Goal: Find specific page/section: Find specific page/section

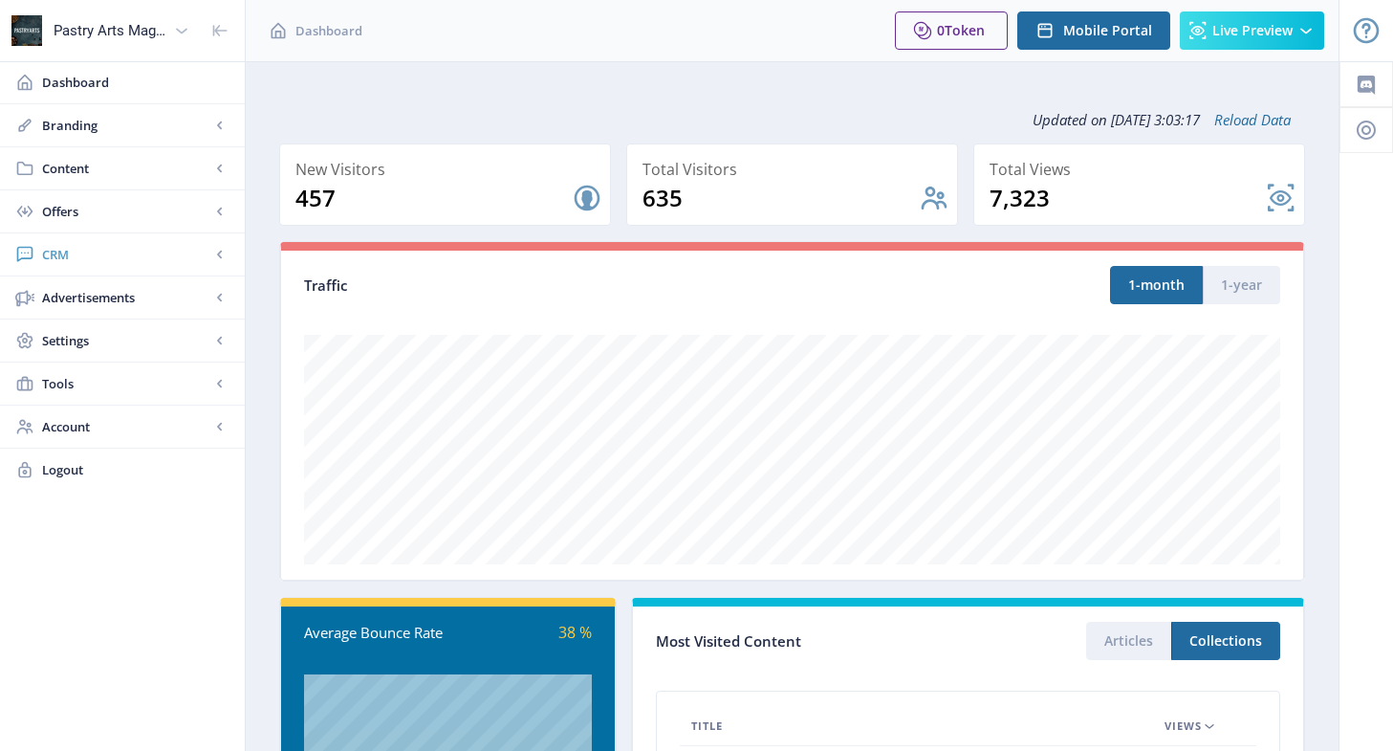
click at [84, 260] on span "CRM" at bounding box center [126, 254] width 168 height 19
click at [85, 292] on span "Readers" at bounding box center [143, 297] width 165 height 19
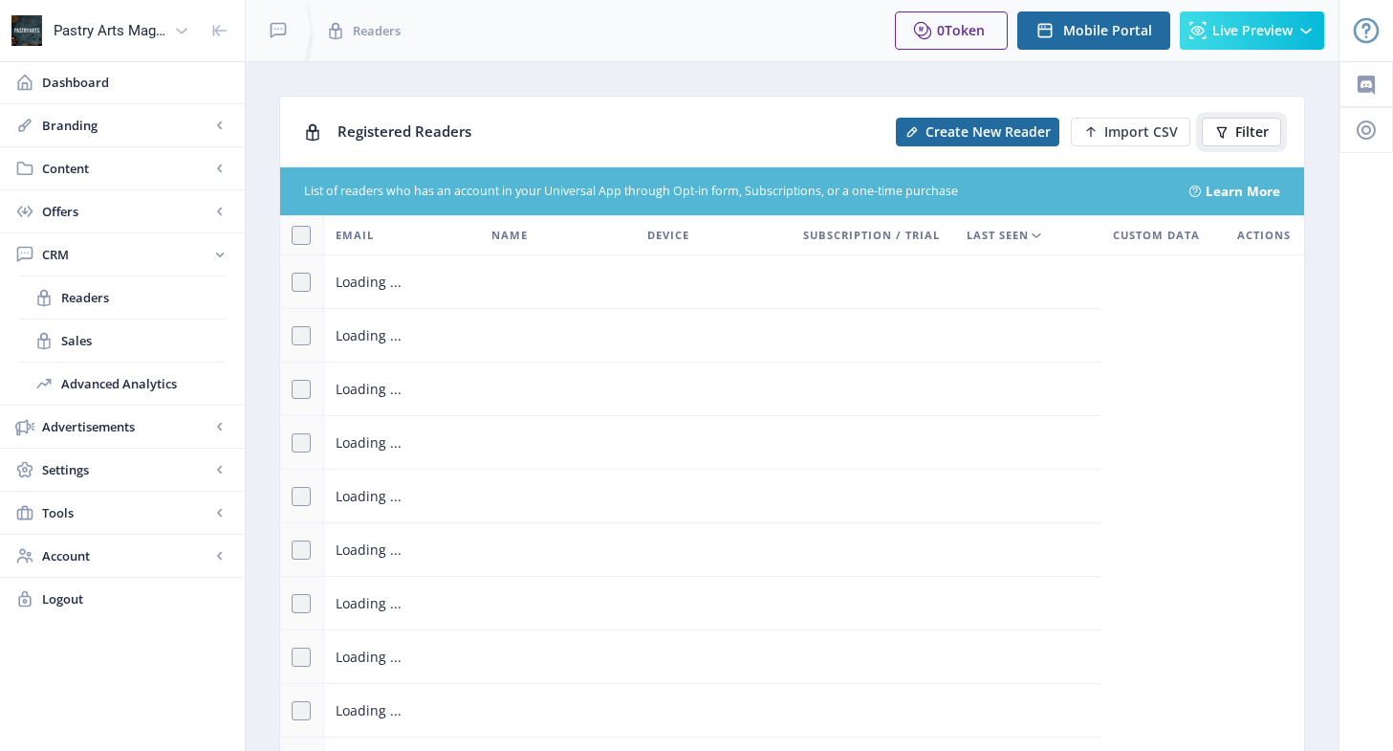
click at [1240, 128] on span "Filter" at bounding box center [1252, 131] width 33 height 15
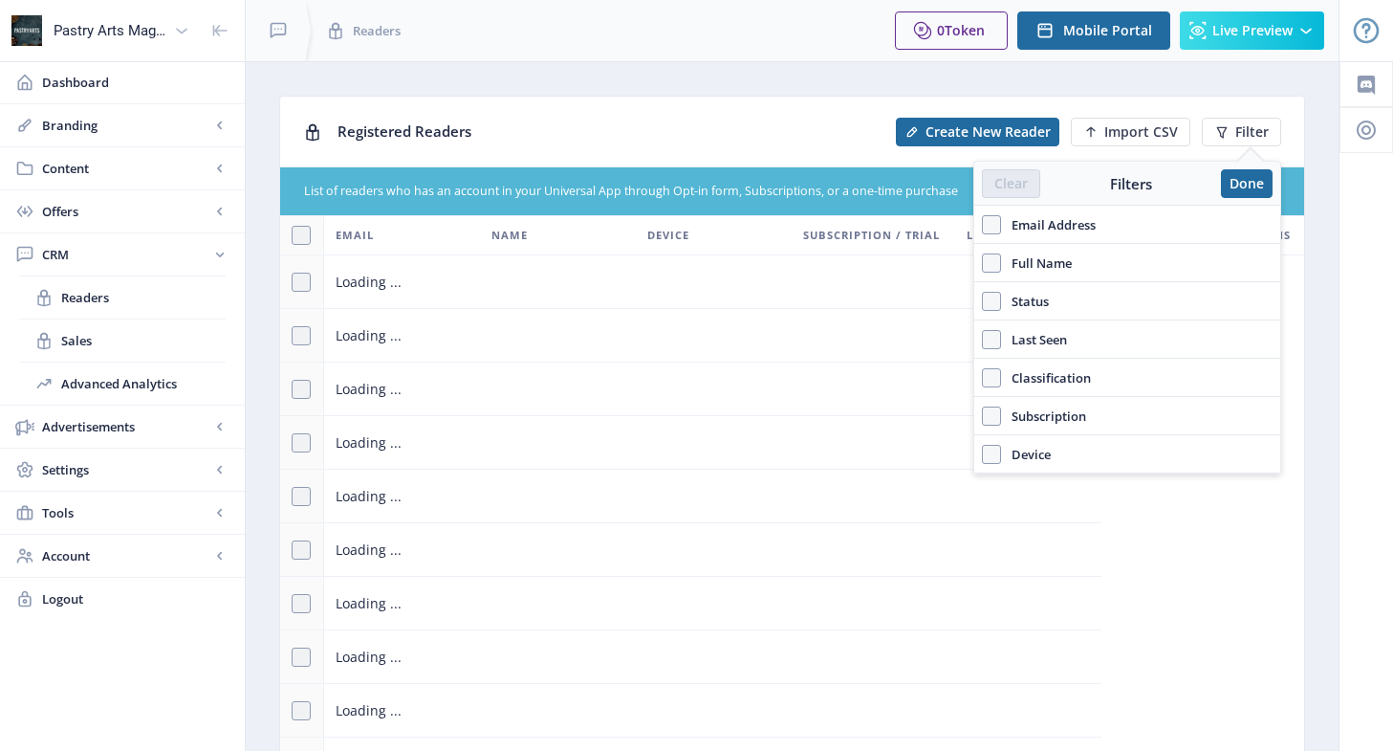
click at [1091, 225] on span "Email Address" at bounding box center [1048, 224] width 95 height 23
click at [983, 225] on input "Email Address" at bounding box center [982, 224] width 1 height 1
checkbox input "true"
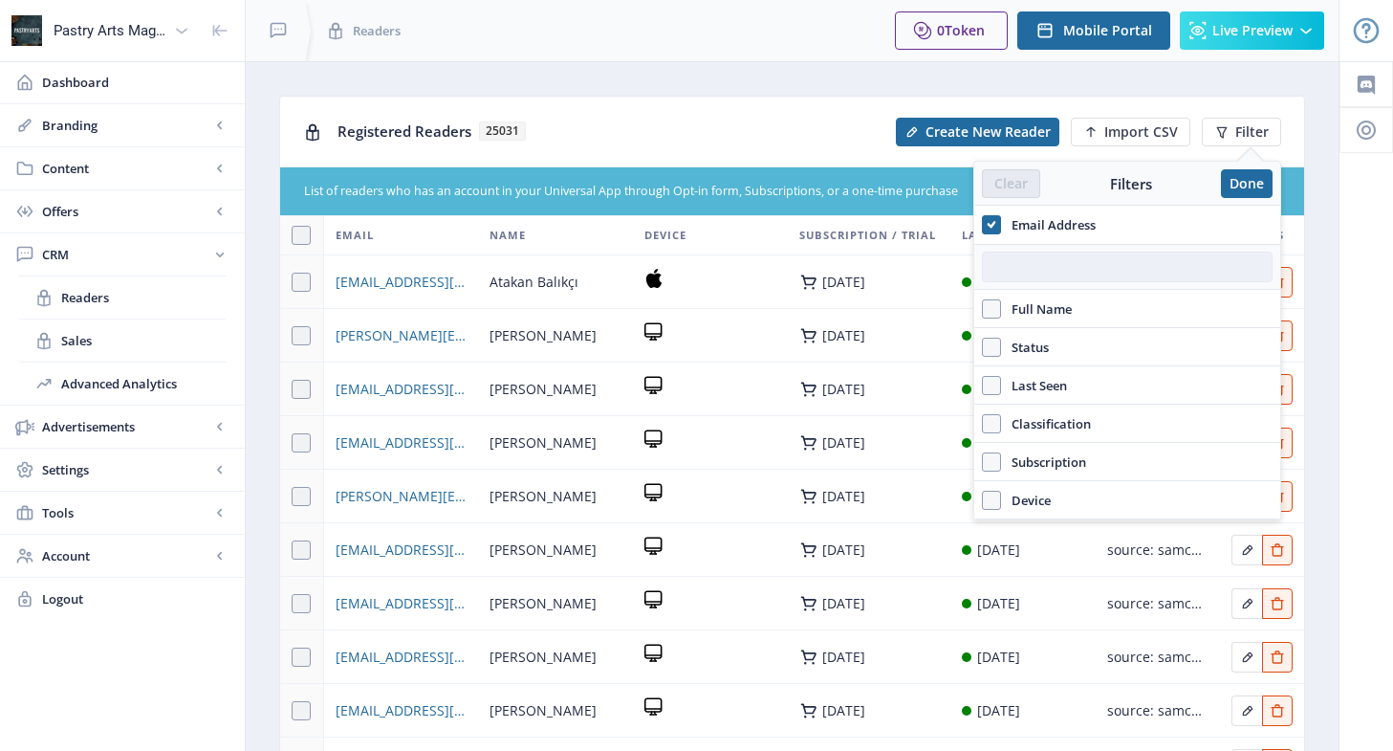
click at [1051, 270] on input "text" at bounding box center [1127, 267] width 291 height 31
paste input "[EMAIL_ADDRESS][DOMAIN_NAME]"
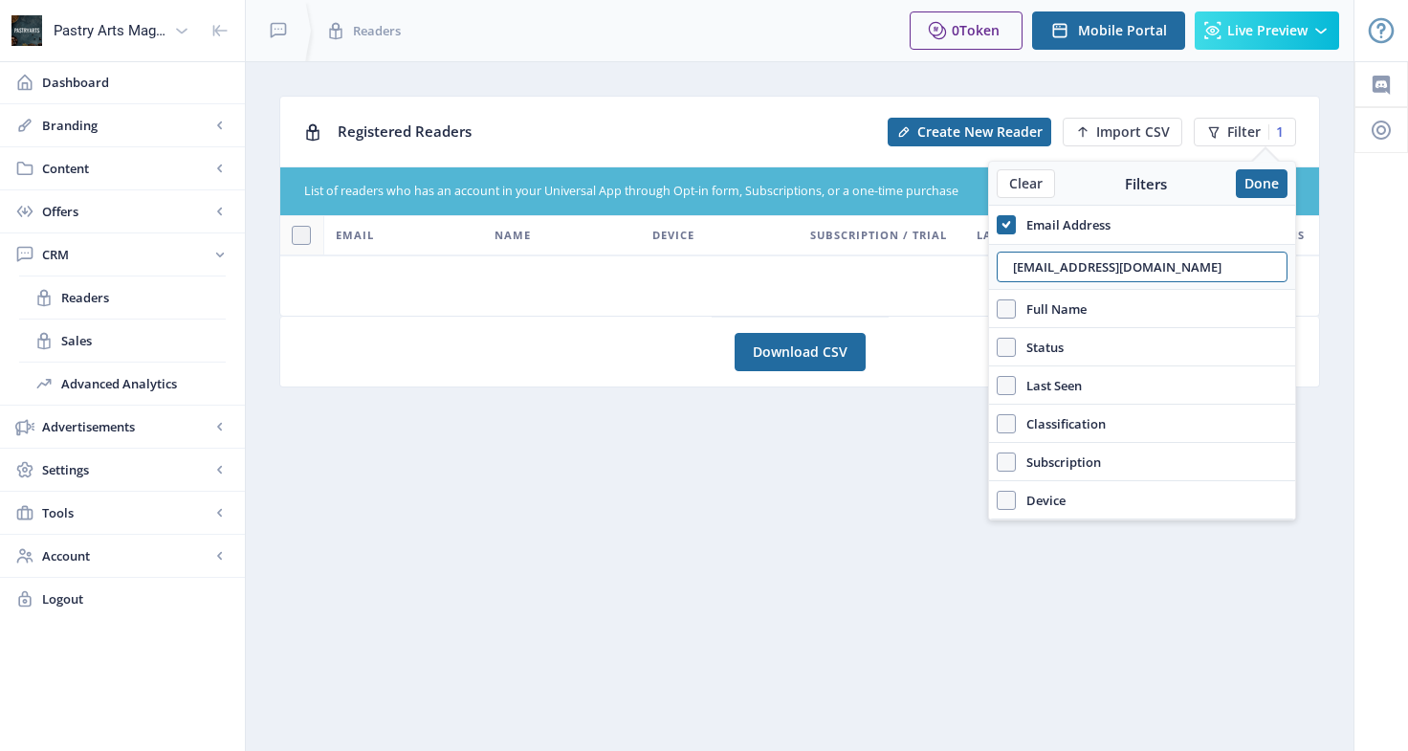
type input "[EMAIL_ADDRESS][DOMAIN_NAME]"
click at [1013, 219] on span at bounding box center [1006, 224] width 19 height 19
click at [998, 224] on input "Email Address" at bounding box center [997, 224] width 1 height 1
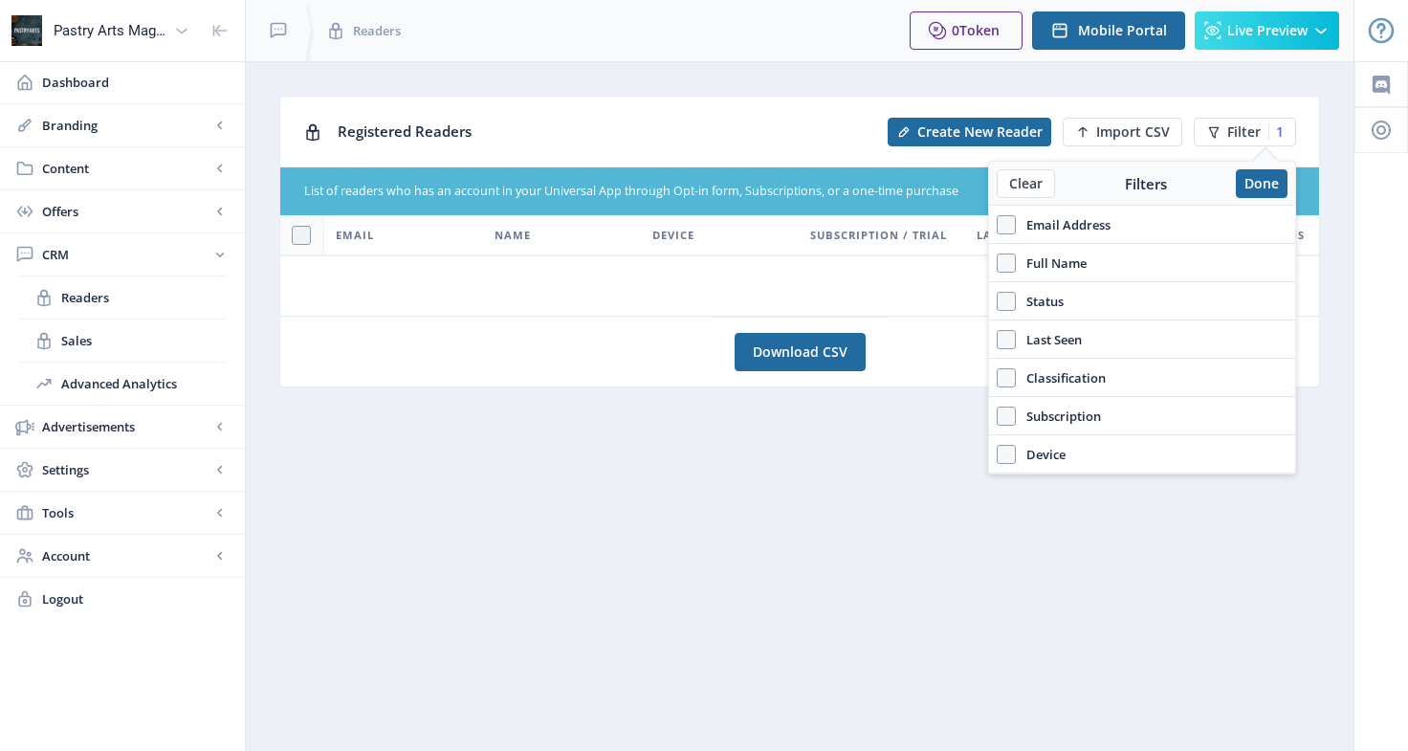
click at [1095, 231] on span "Email Address" at bounding box center [1063, 224] width 95 height 23
click at [998, 225] on input "Email Address" at bounding box center [997, 224] width 1 height 1
checkbox input "true"
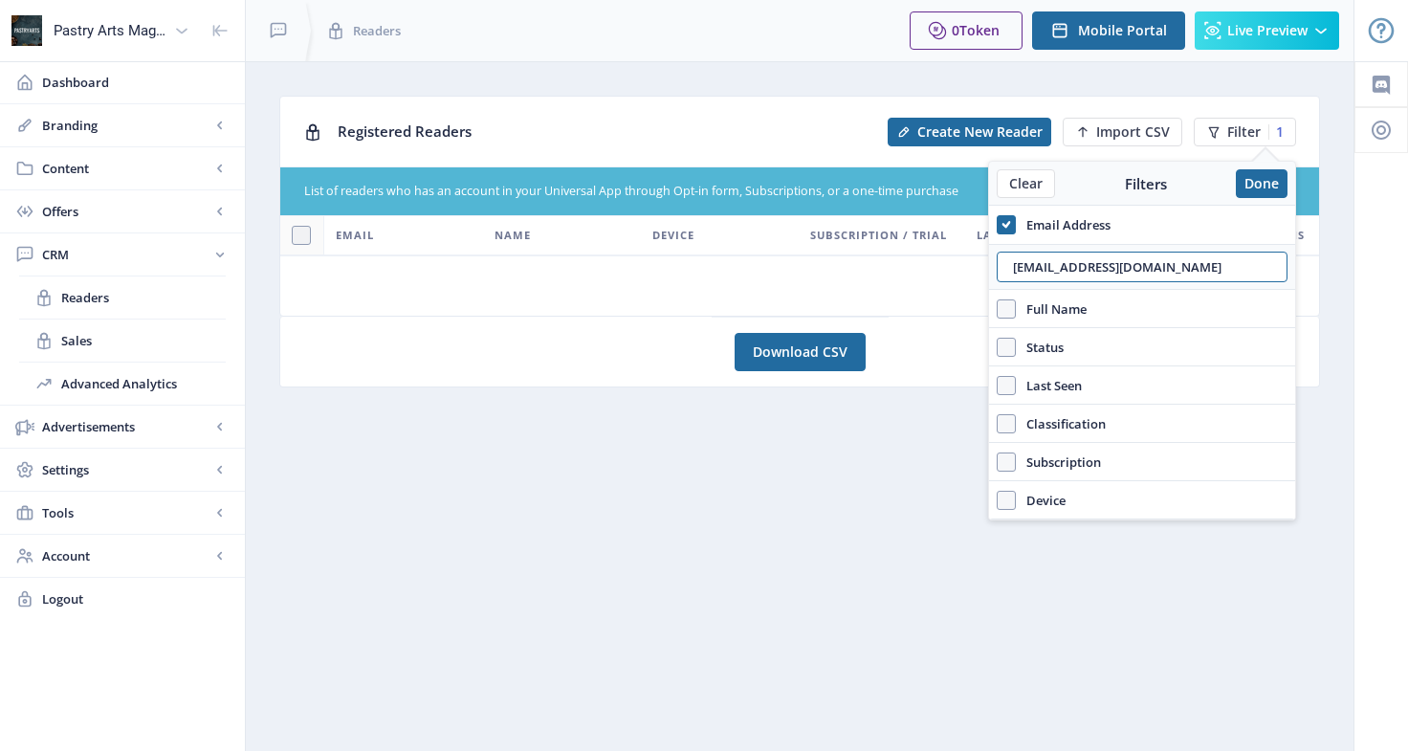
drag, startPoint x: 1173, startPoint y: 258, endPoint x: 967, endPoint y: 262, distance: 205.7
click at [967, 262] on nb-layout "Pastry Arts Magazine Dashboard Branding App Appearance Brand Brief Pages SEO We…" at bounding box center [704, 375] width 1408 height 751
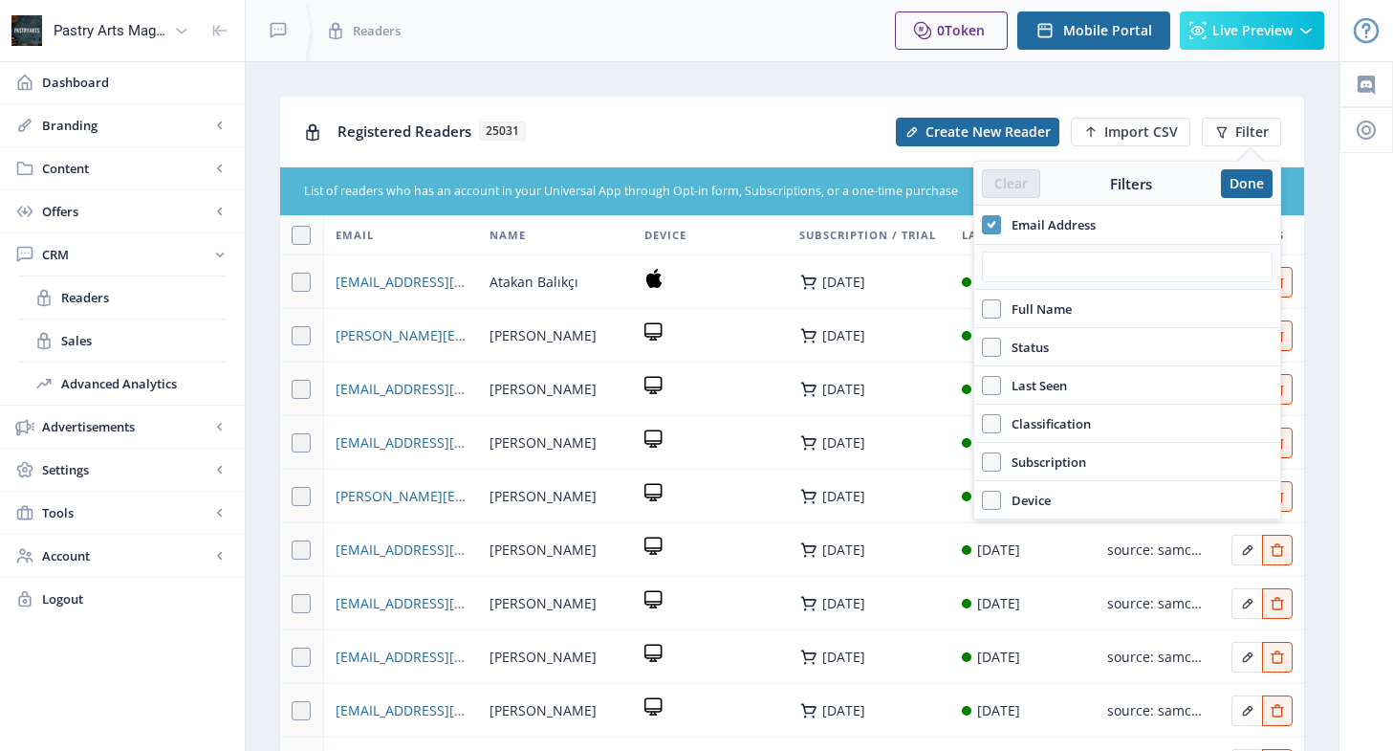
click at [991, 218] on icon at bounding box center [992, 224] width 9 height 19
click at [983, 224] on input "Email Address" at bounding box center [982, 224] width 1 height 1
checkbox input "false"
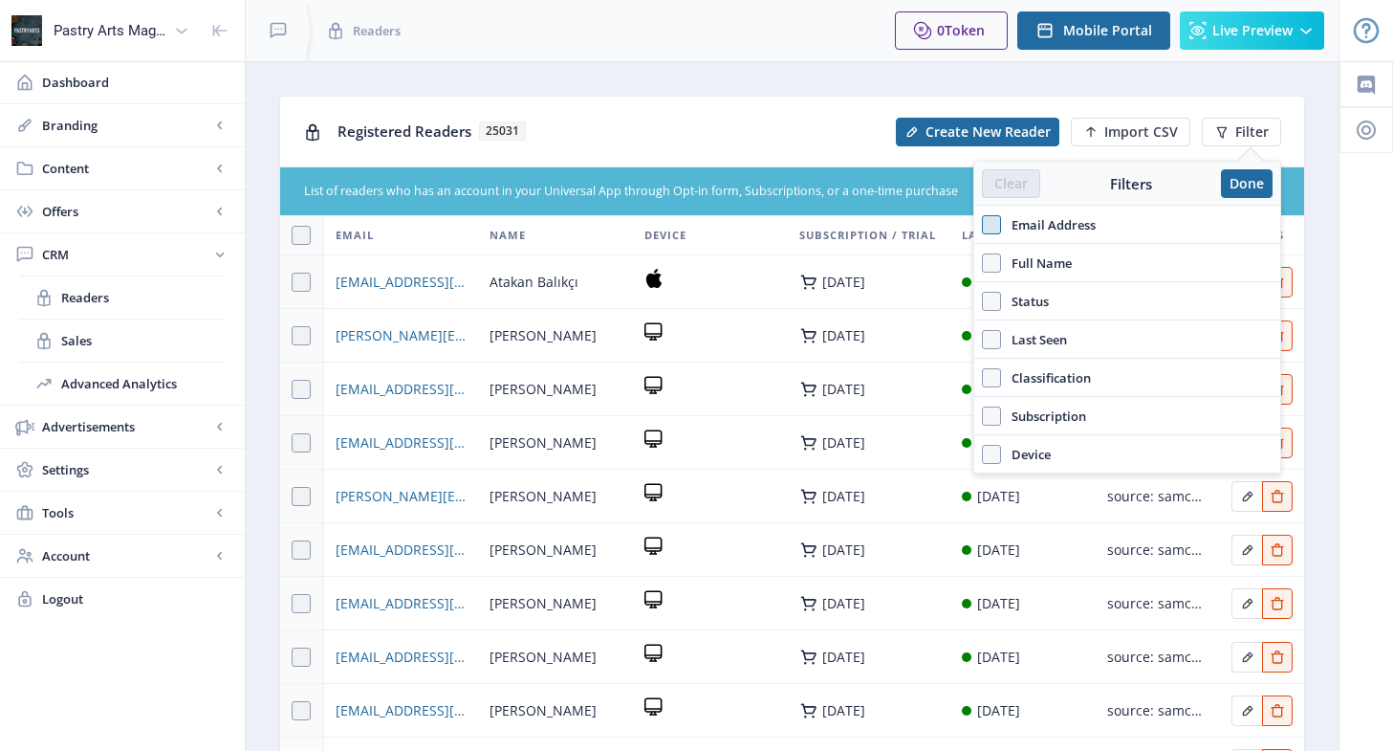
click at [1030, 264] on span "Full Name" at bounding box center [1036, 263] width 71 height 23
click at [983, 263] on input "Full Name" at bounding box center [982, 262] width 1 height 1
checkbox input "true"
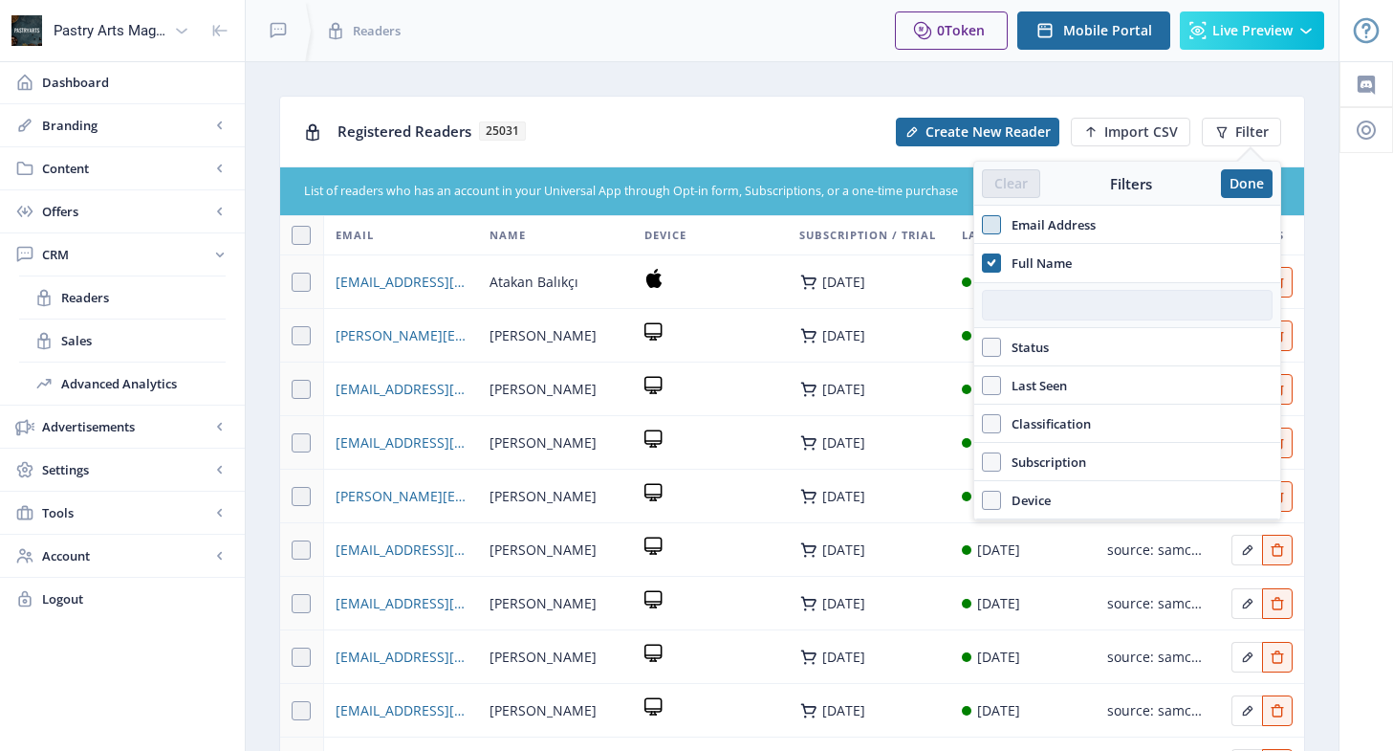
click at [1031, 306] on input "text" at bounding box center [1127, 305] width 291 height 31
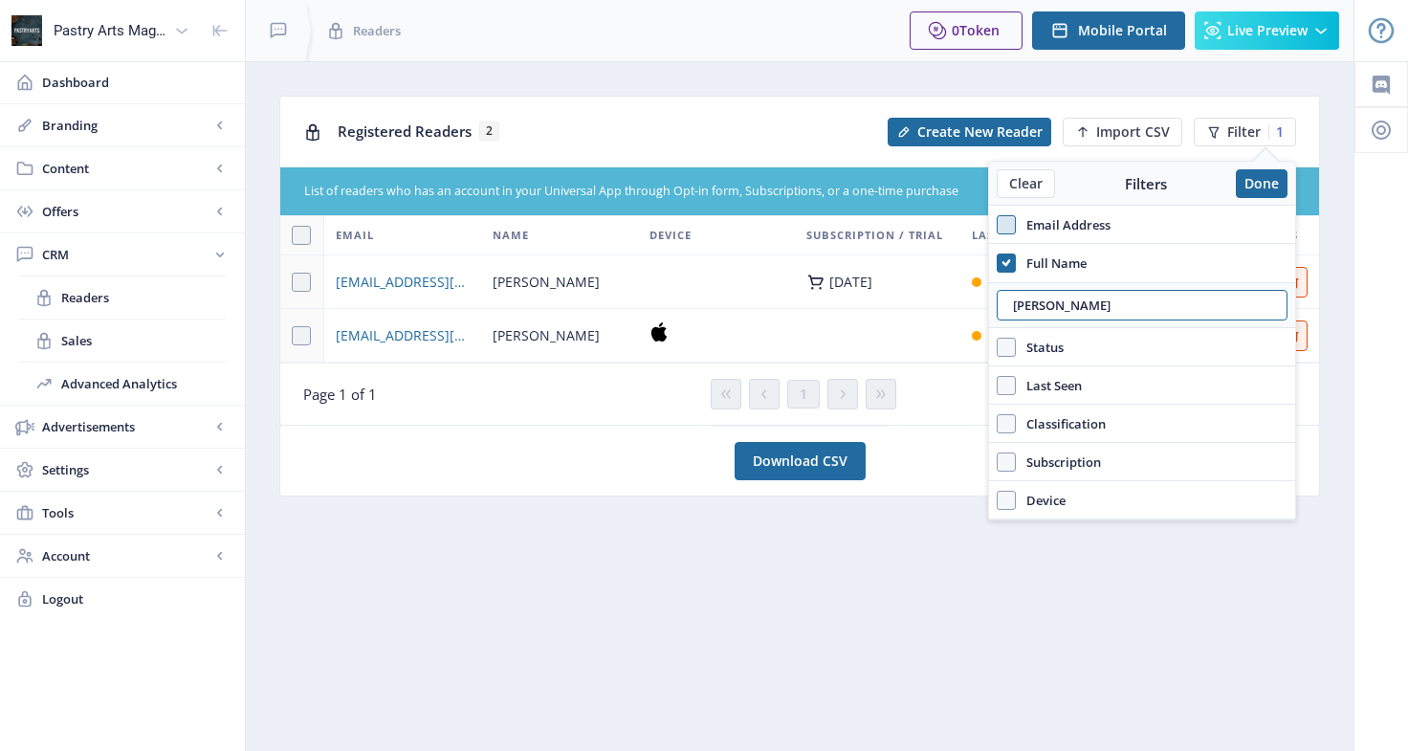
type input "[PERSON_NAME]"
click at [564, 425] on nb-card "Registered Readers 2 Create New Reader Import CSV Filter 1 List of readers who …" at bounding box center [799, 261] width 1041 height 330
click at [1271, 183] on button "Done" at bounding box center [1262, 183] width 52 height 29
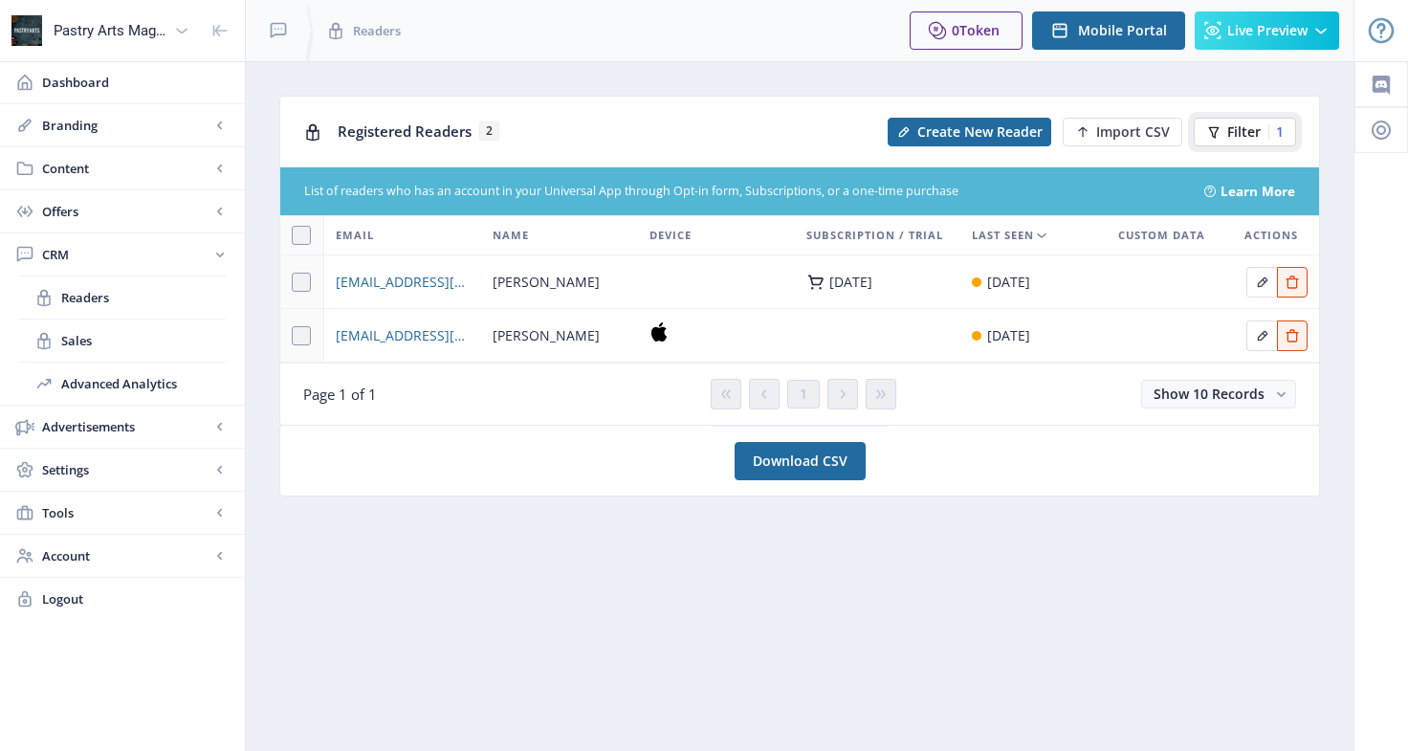
click at [1239, 127] on span "Filter" at bounding box center [1243, 131] width 33 height 15
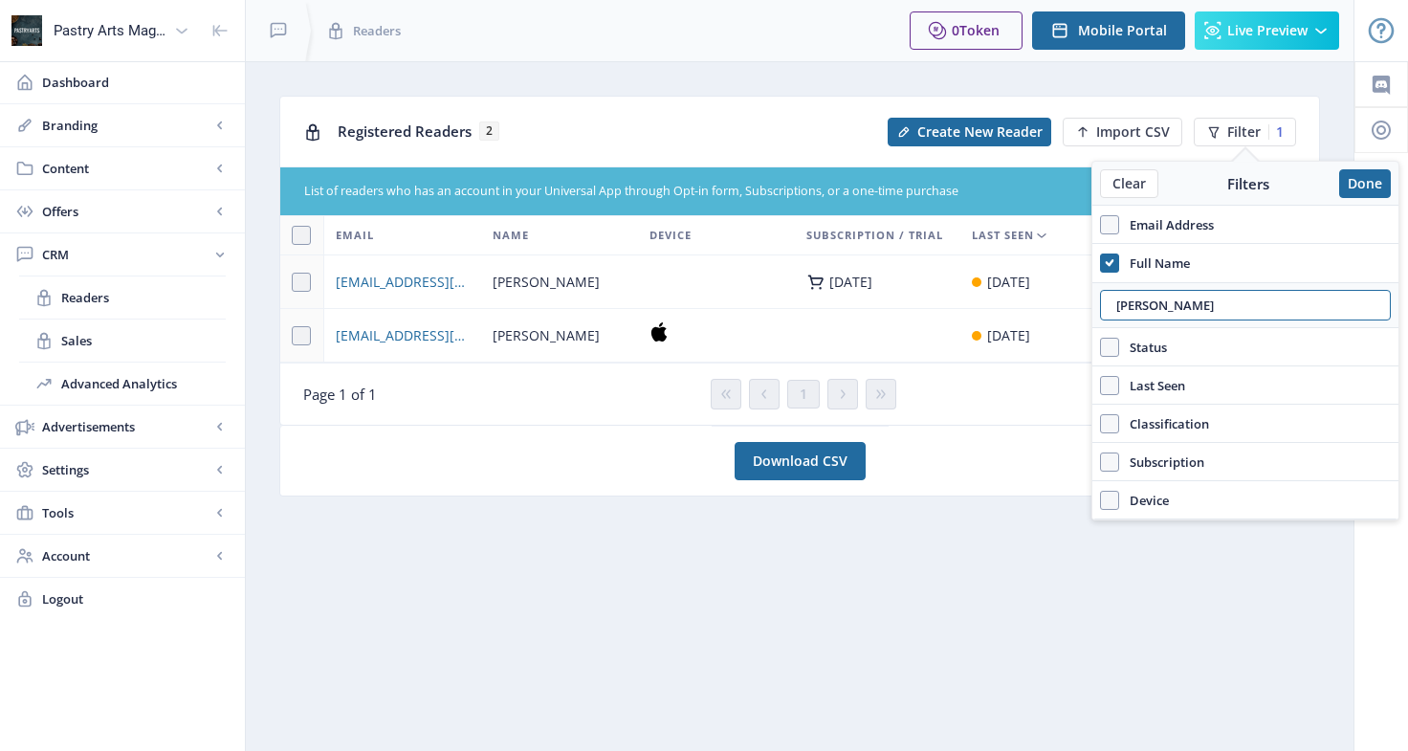
drag, startPoint x: 1159, startPoint y: 306, endPoint x: 1080, endPoint y: 308, distance: 79.4
click at [1077, 307] on nb-layout "Pastry Arts Magazine Dashboard Branding App Appearance Brand Brief Pages SEO We…" at bounding box center [704, 375] width 1408 height 751
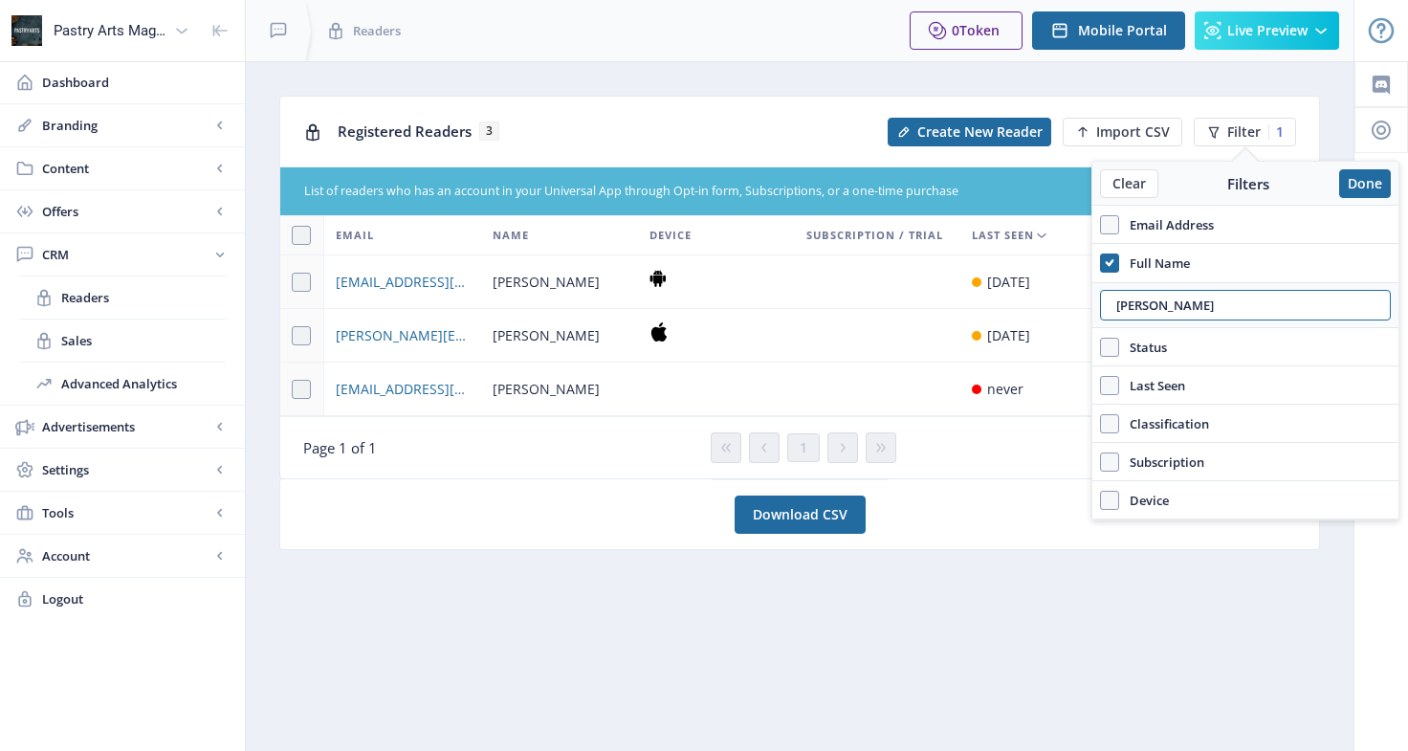
type input "[PERSON_NAME]"
click at [698, 86] on nb-layout-column "Registered Readers 3 Create New Reader Import CSV Filter 1 List of readers who …" at bounding box center [799, 406] width 1109 height 690
click at [354, 23] on span "Readers" at bounding box center [377, 30] width 48 height 19
drag, startPoint x: 1169, startPoint y: 298, endPoint x: 1062, endPoint y: 309, distance: 107.6
click at [1062, 309] on nb-layout "Pastry Arts Magazine Dashboard Branding App Appearance Brand Brief Pages SEO We…" at bounding box center [704, 375] width 1408 height 751
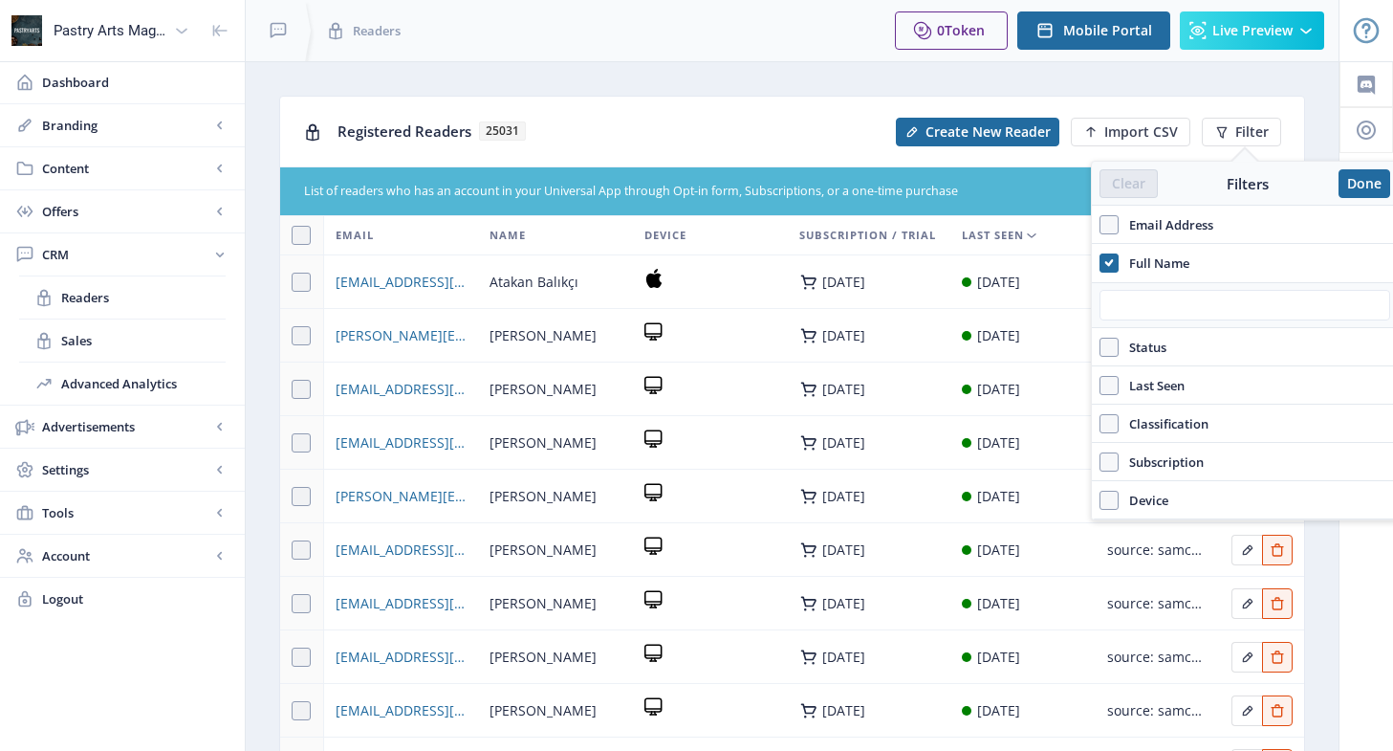
click at [1122, 217] on span "Email Address" at bounding box center [1166, 224] width 95 height 23
click at [1101, 224] on input "Email Address" at bounding box center [1100, 224] width 1 height 1
checkbox input "true"
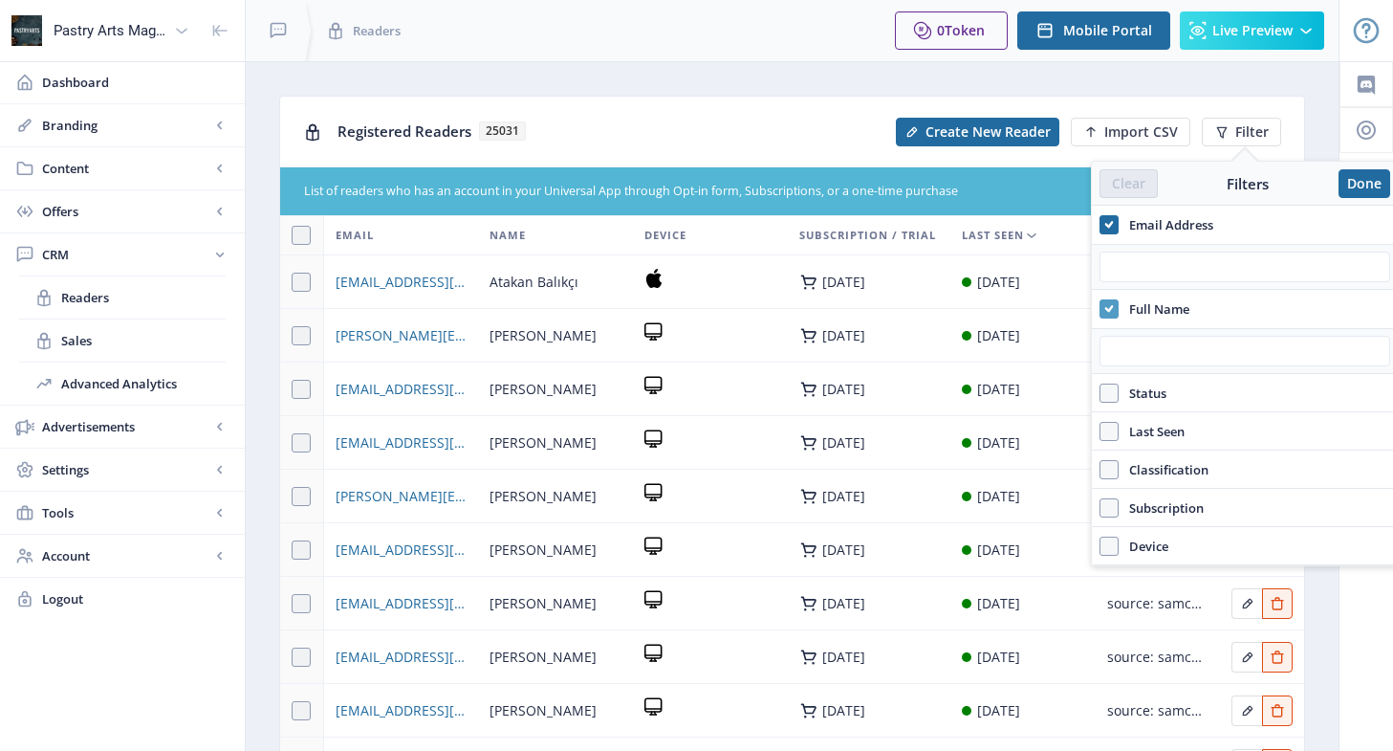
click at [1110, 303] on icon at bounding box center [1109, 308] width 9 height 19
click at [1101, 308] on input "Full Name" at bounding box center [1100, 308] width 1 height 1
checkbox input "false"
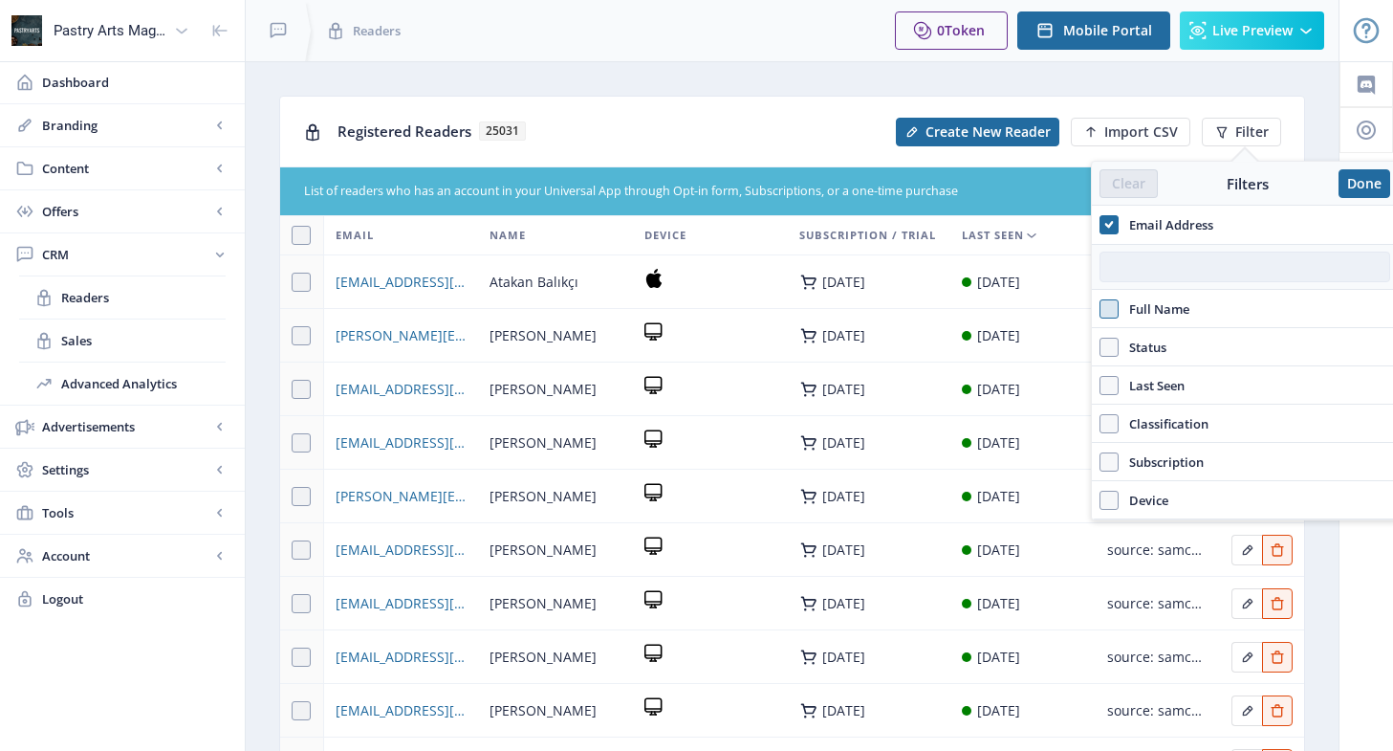
click at [1142, 257] on input "text" at bounding box center [1245, 267] width 291 height 31
paste input "[EMAIL_ADDRESS][DOMAIN_NAME]"
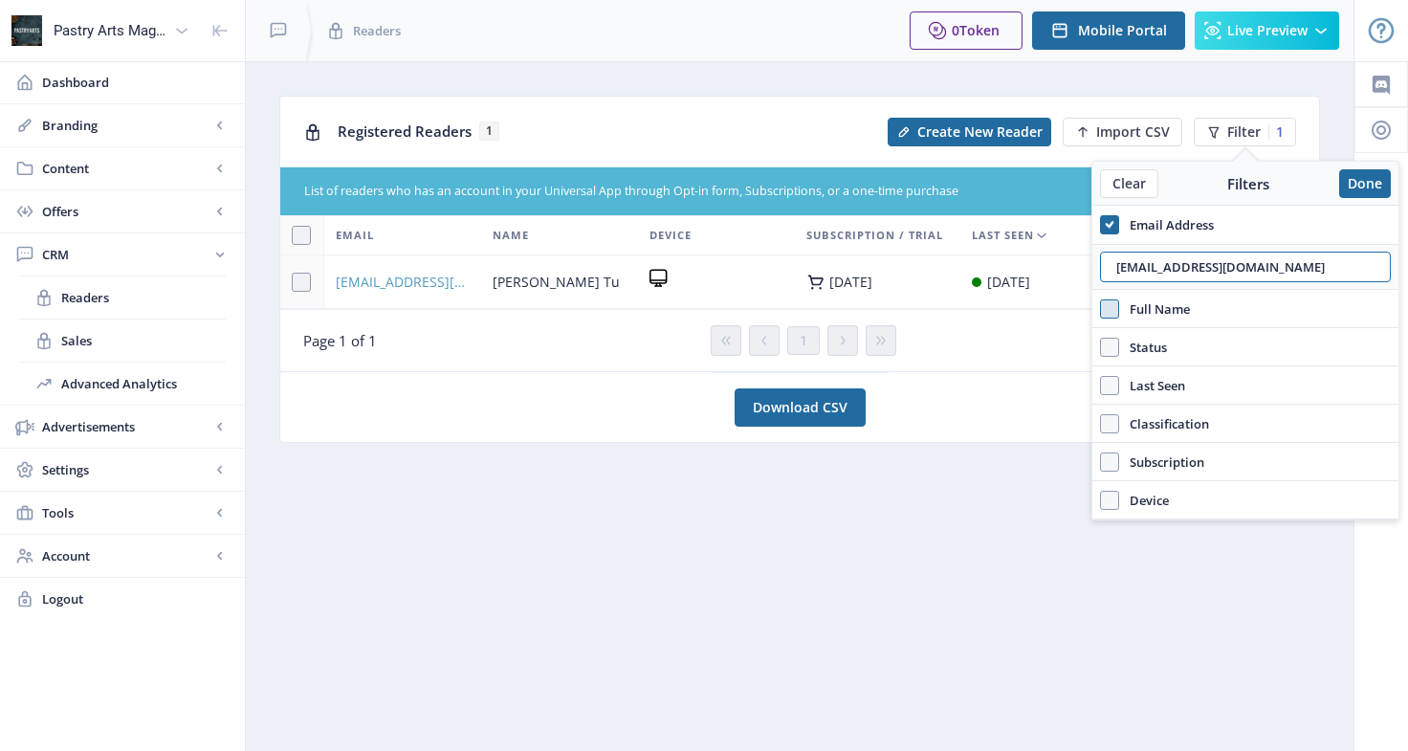
type input "[EMAIL_ADDRESS][DOMAIN_NAME]"
click at [379, 283] on span "[EMAIL_ADDRESS][DOMAIN_NAME]" at bounding box center [403, 282] width 134 height 23
